Goal: Transaction & Acquisition: Purchase product/service

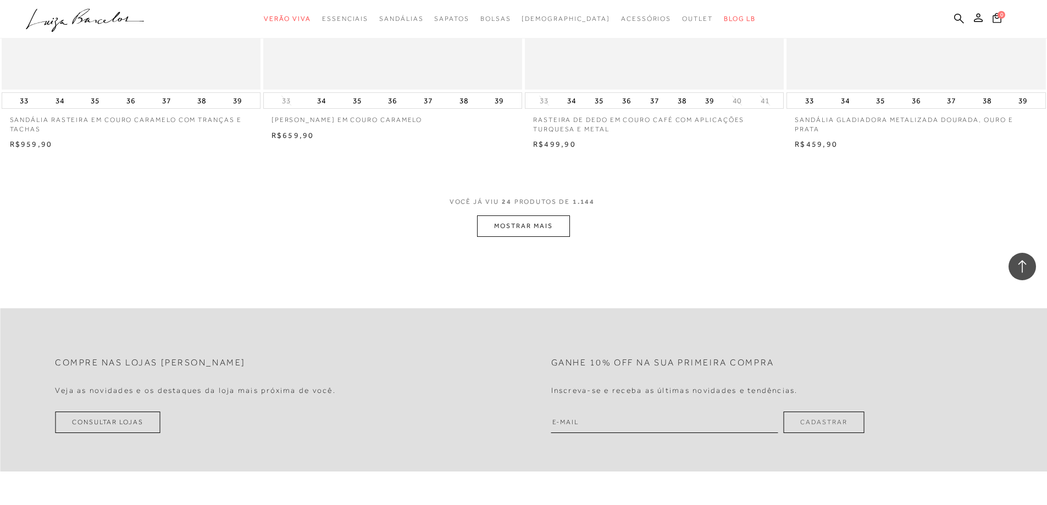
scroll to position [2583, 0]
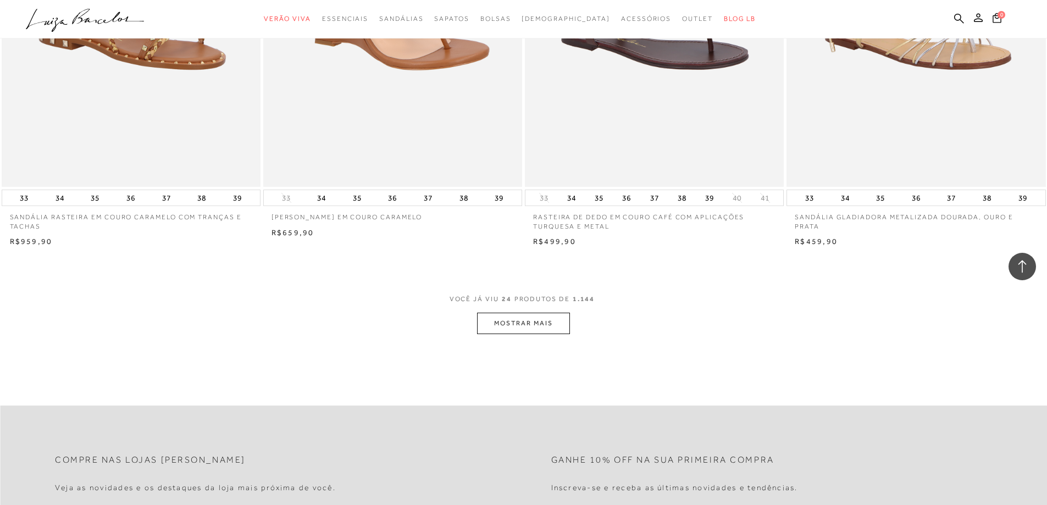
click at [563, 323] on button "MOSTRAR MAIS" at bounding box center [523, 323] width 92 height 21
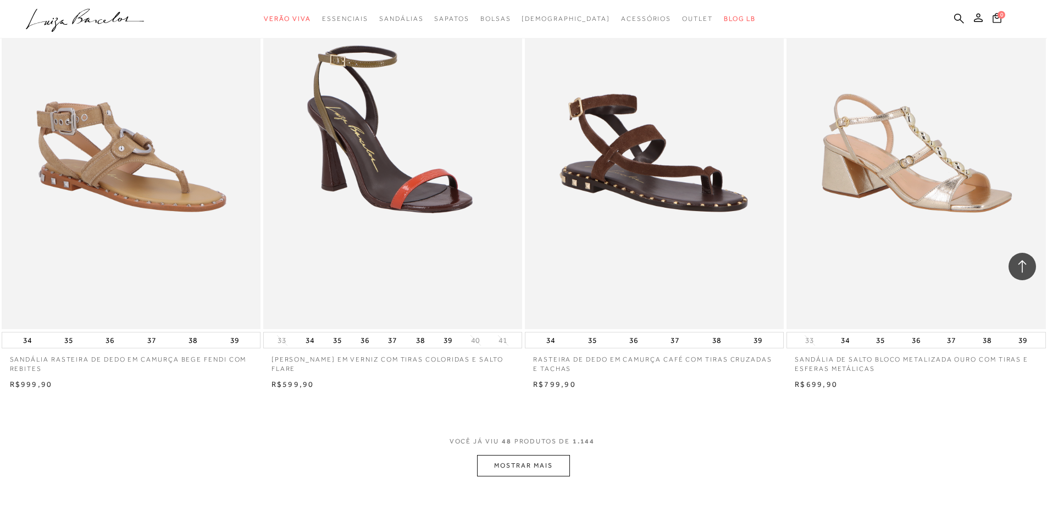
scroll to position [5221, 0]
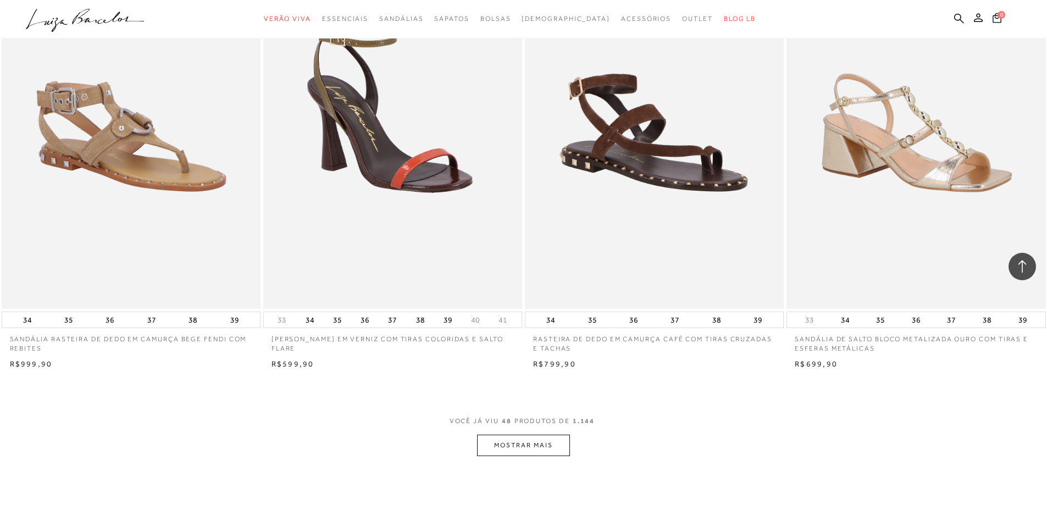
click at [518, 442] on button "MOSTRAR MAIS" at bounding box center [523, 445] width 92 height 21
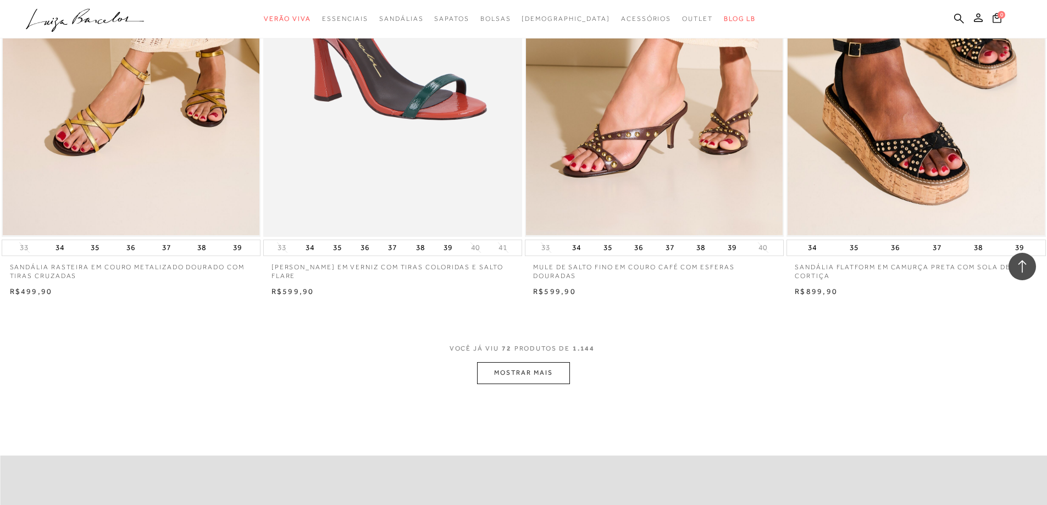
scroll to position [8078, 0]
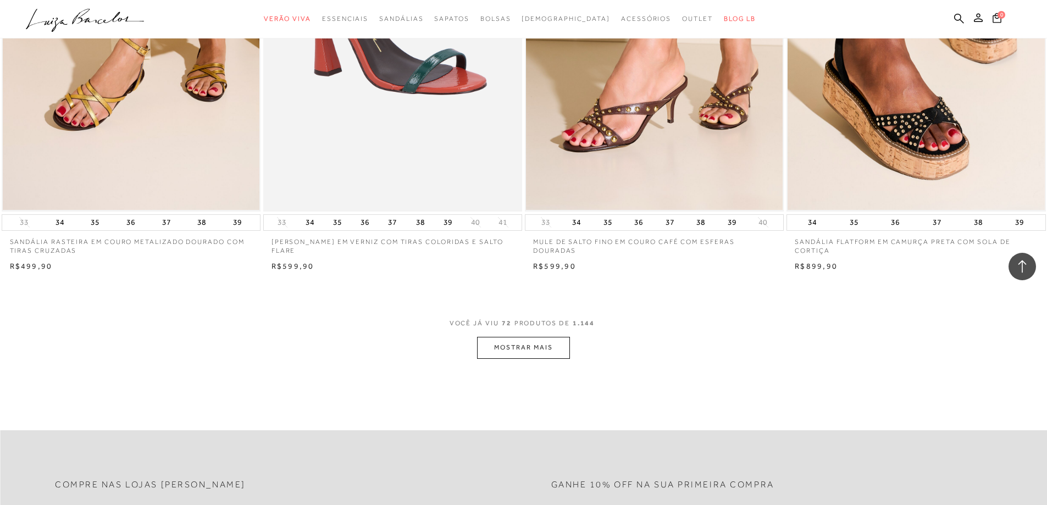
click at [515, 342] on button "MOSTRAR MAIS" at bounding box center [523, 347] width 92 height 21
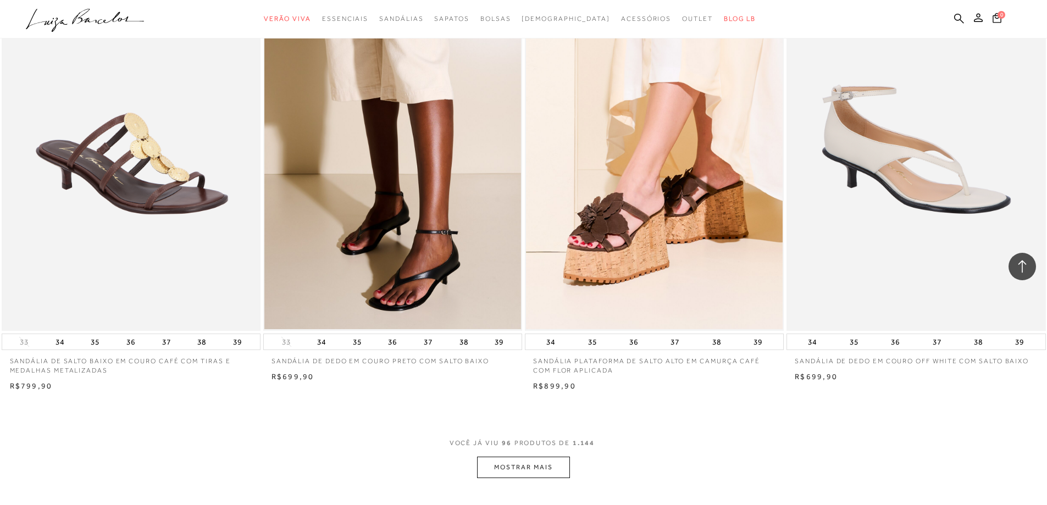
scroll to position [10771, 0]
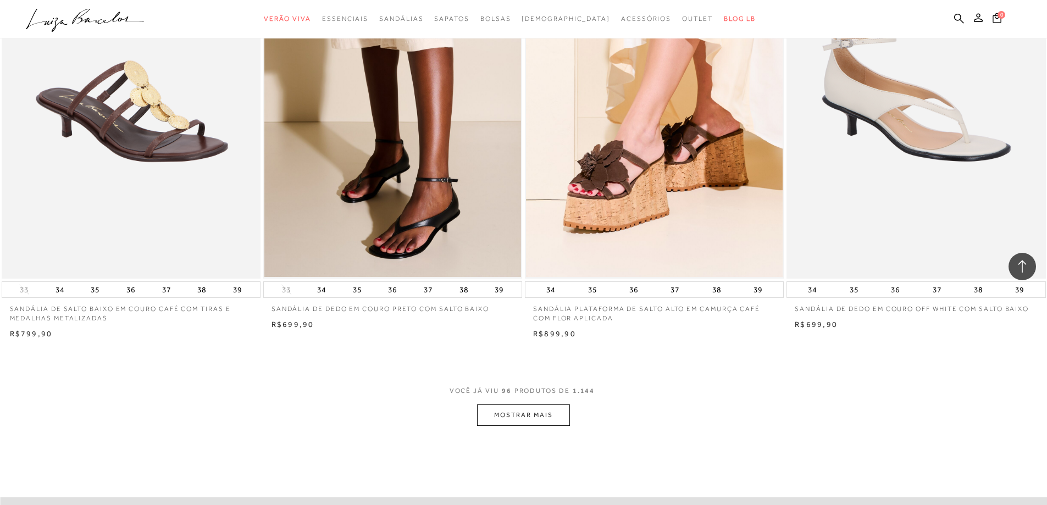
click at [520, 422] on button "MOSTRAR MAIS" at bounding box center [523, 414] width 92 height 21
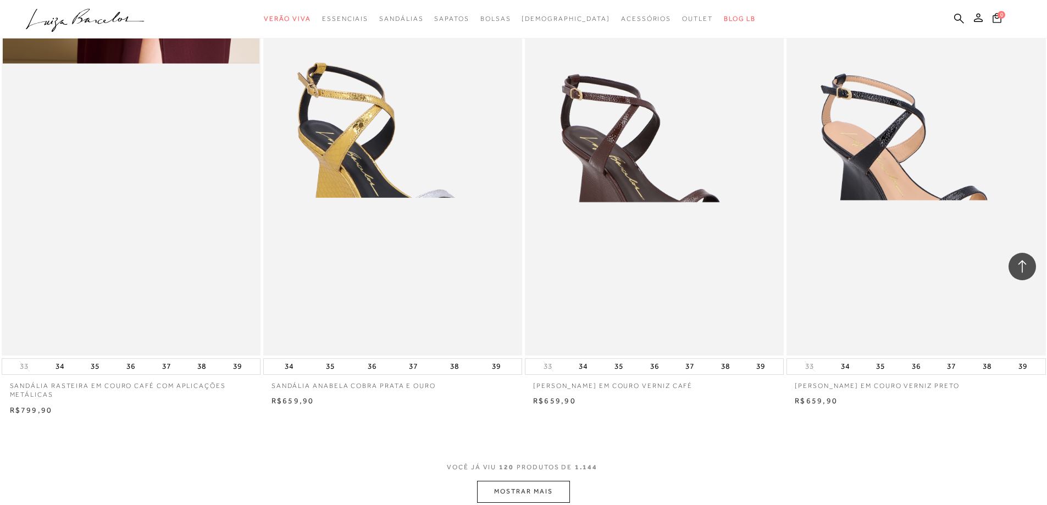
scroll to position [13464, 0]
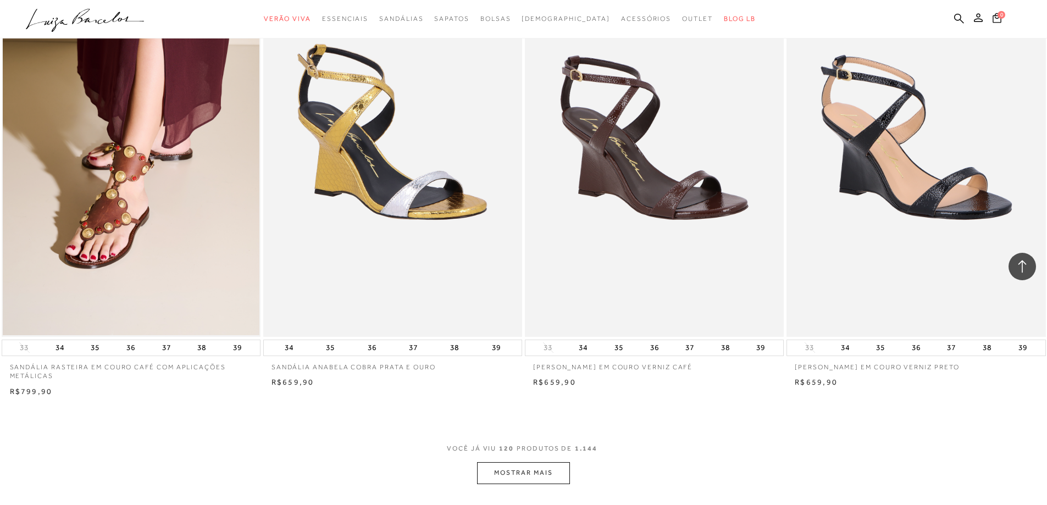
click at [515, 470] on button "MOSTRAR MAIS" at bounding box center [523, 472] width 92 height 21
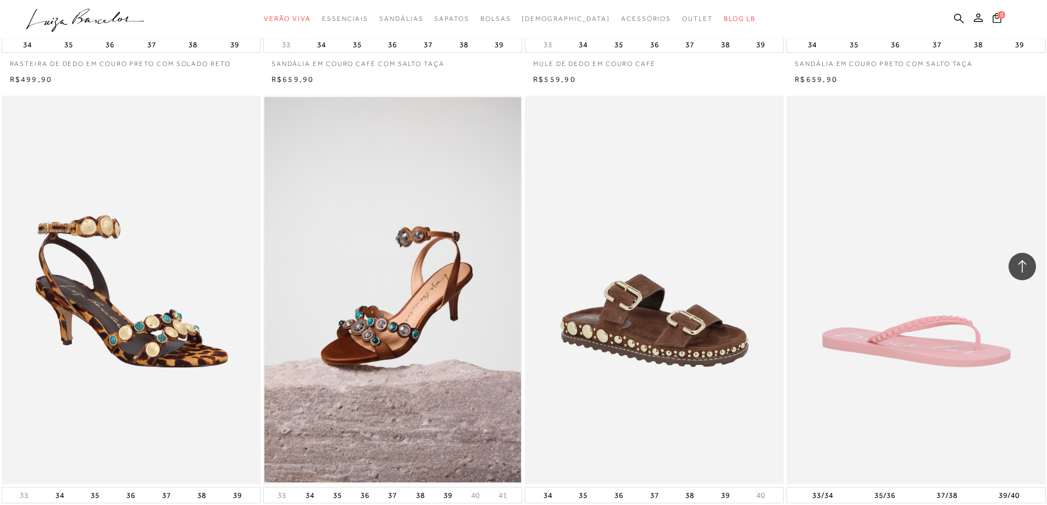
scroll to position [15772, 0]
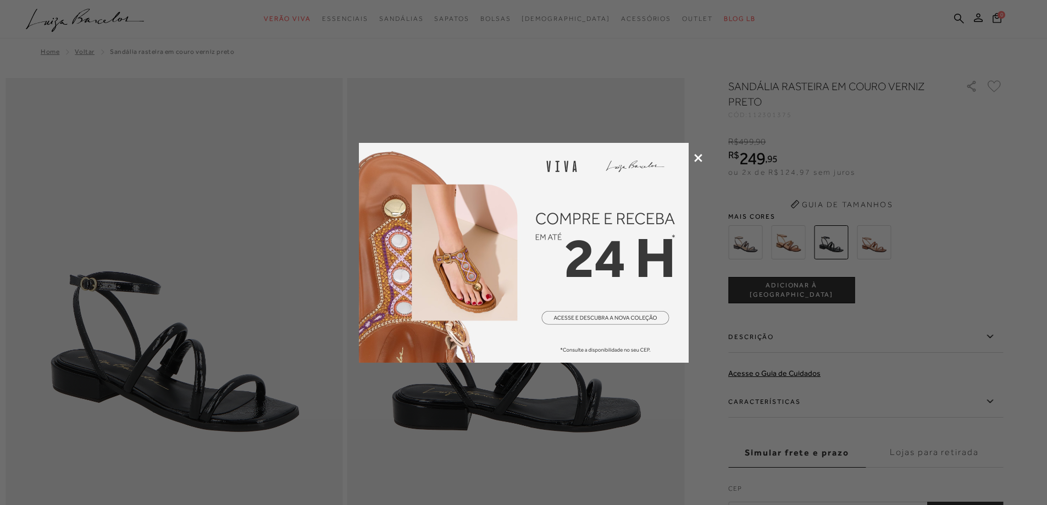
click at [694, 154] on icon at bounding box center [698, 158] width 8 height 8
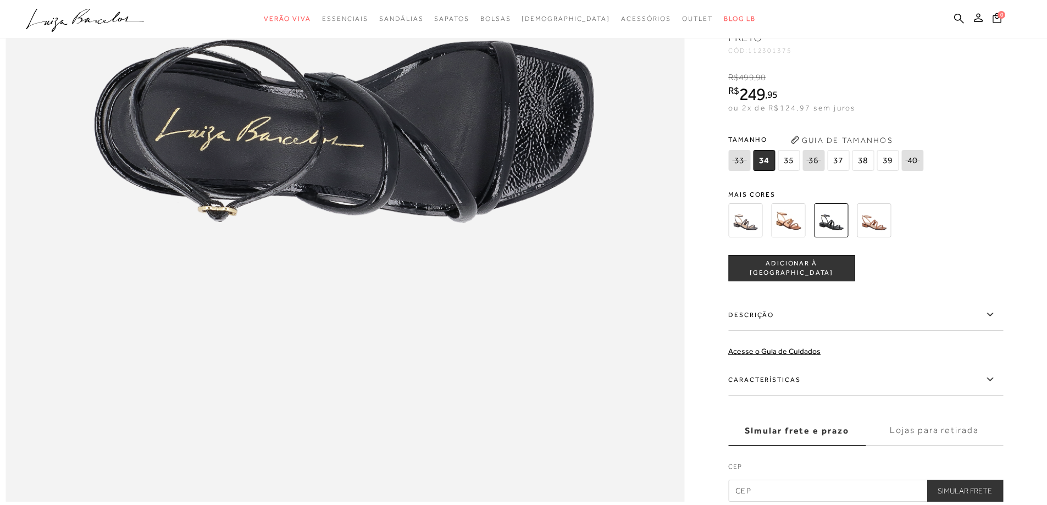
scroll to position [1649, 0]
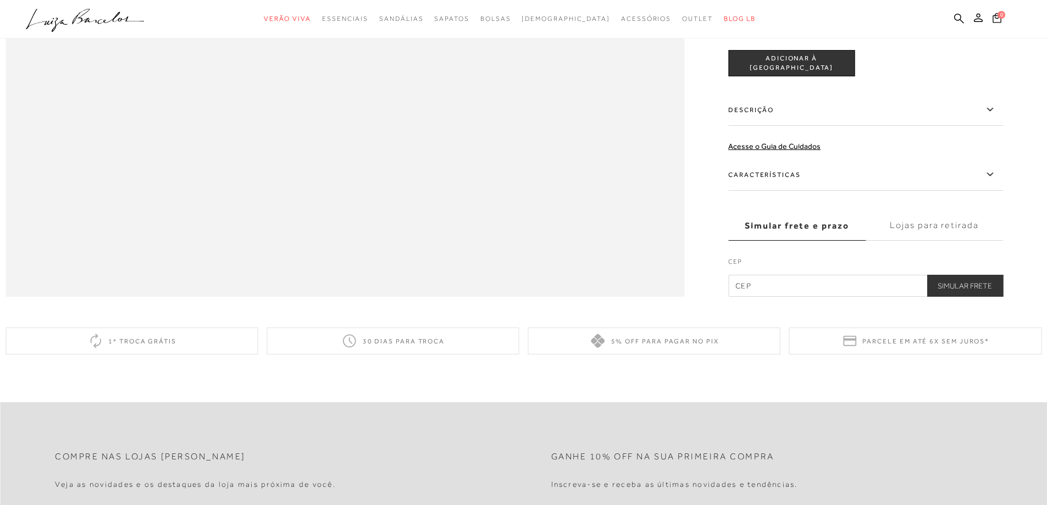
click at [760, 297] on input "text" at bounding box center [865, 286] width 275 height 22
type input "14095-330"
click at [976, 297] on button "Simular Frete" at bounding box center [965, 286] width 76 height 22
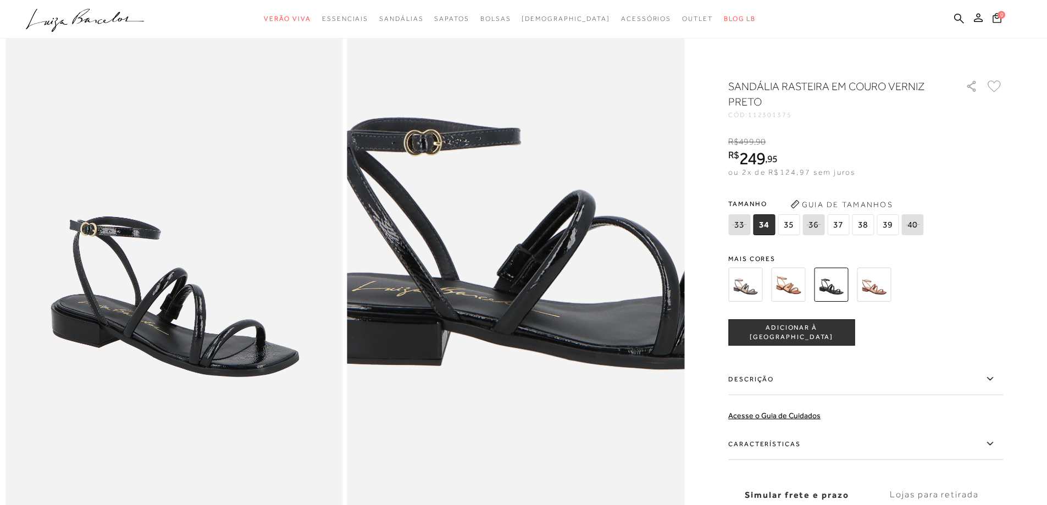
scroll to position [0, 0]
